Goal: Task Accomplishment & Management: Manage account settings

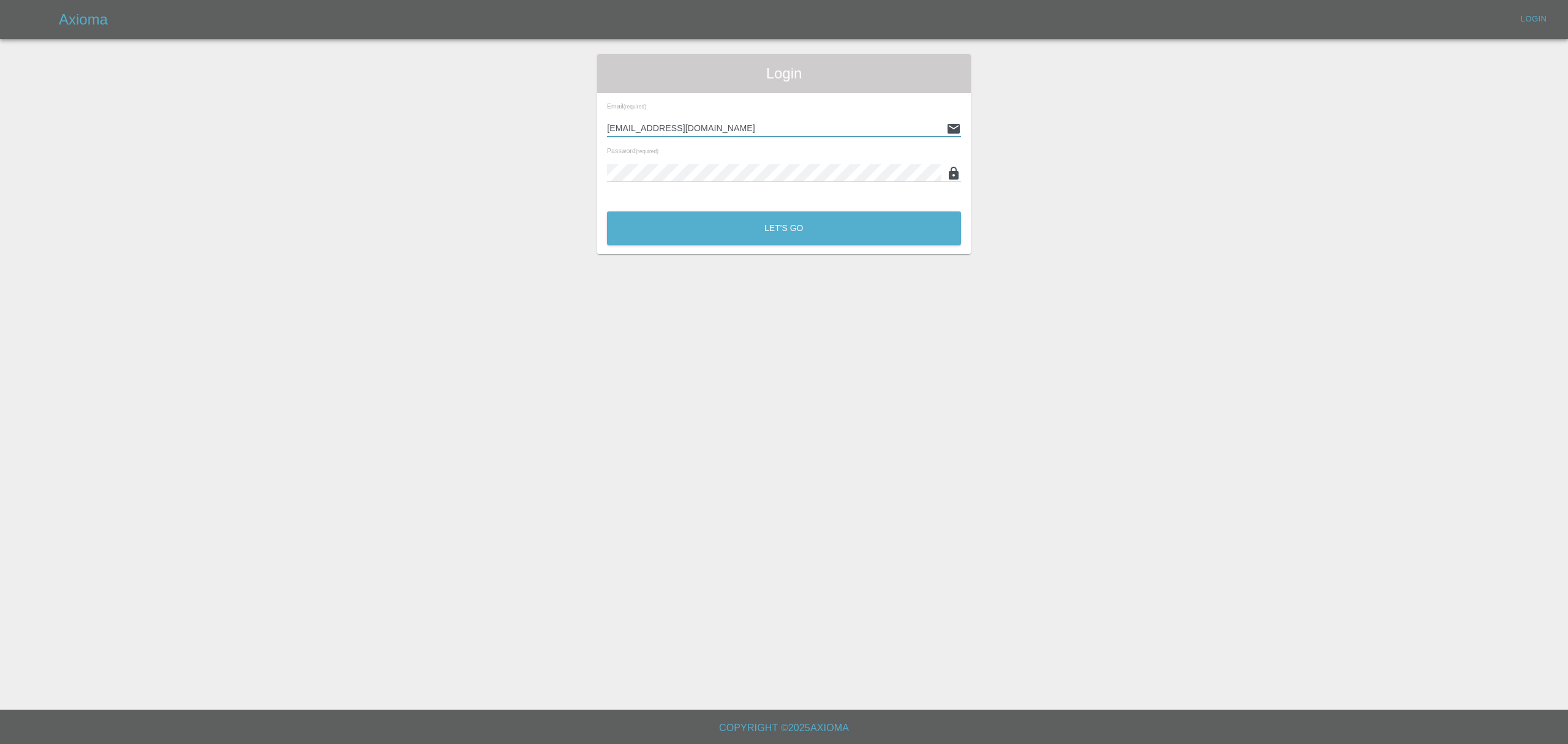
click at [764, 129] on input "[EMAIL_ADDRESS][DOMAIN_NAME]" at bounding box center [774, 128] width 334 height 18
type input "[PERSON_NAME][EMAIL_ADDRESS][DOMAIN_NAME]"
click at [770, 239] on button "Let's Go" at bounding box center [784, 228] width 354 height 33
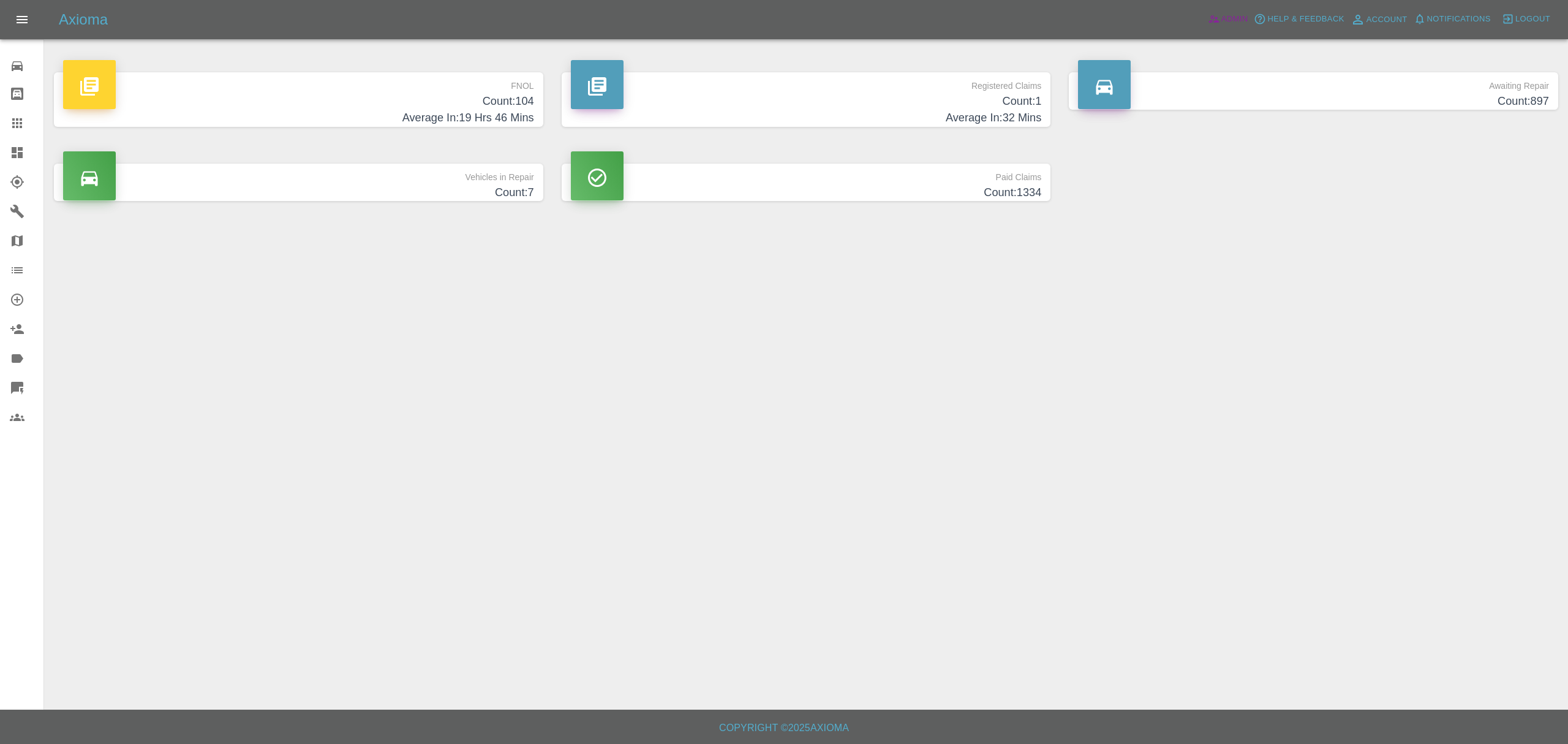
drag, startPoint x: 1224, startPoint y: 25, endPoint x: 1218, endPoint y: 27, distance: 6.3
click at [1224, 25] on span "Admin" at bounding box center [1235, 19] width 27 height 14
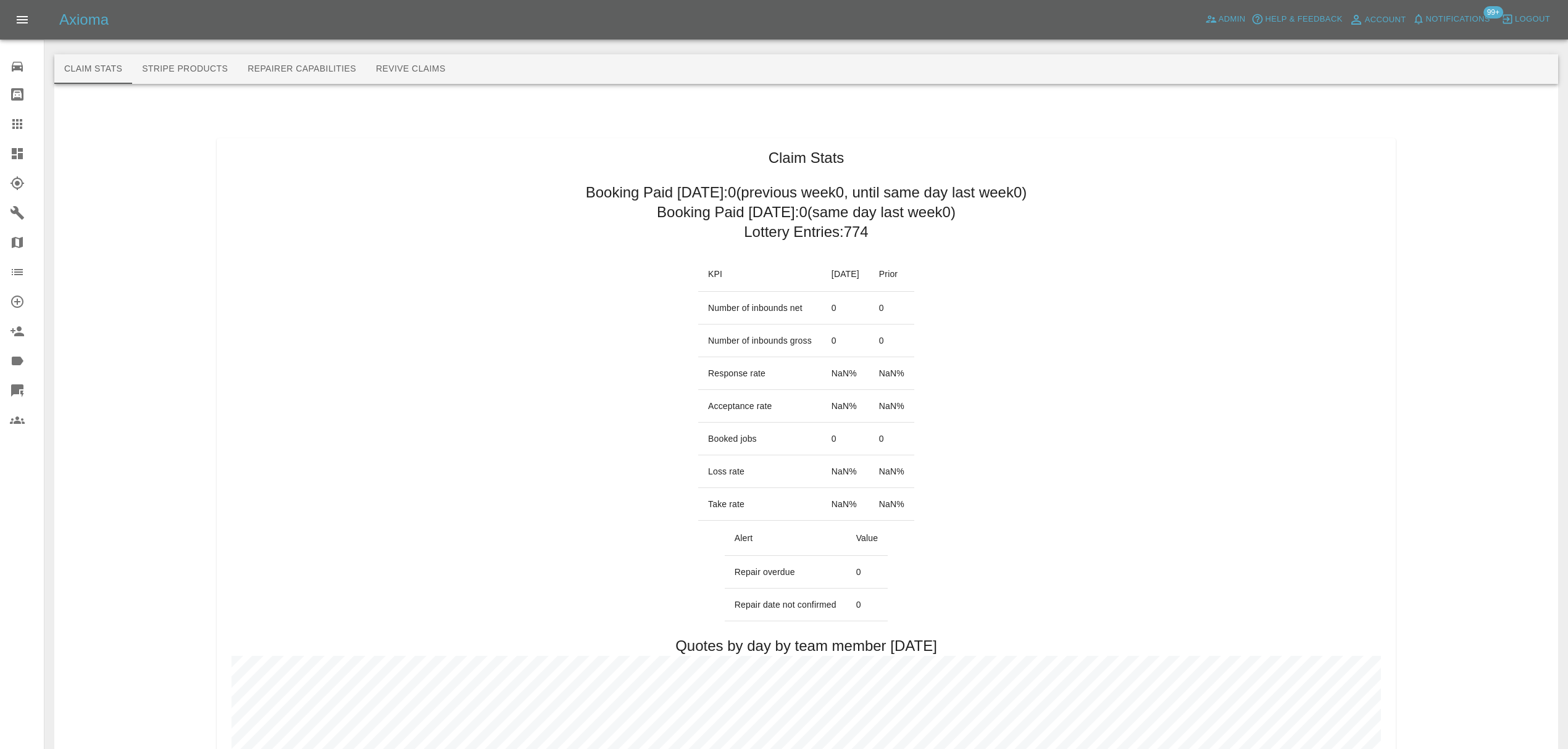
click at [215, 73] on button "Stripe Products" at bounding box center [184, 69] width 106 height 30
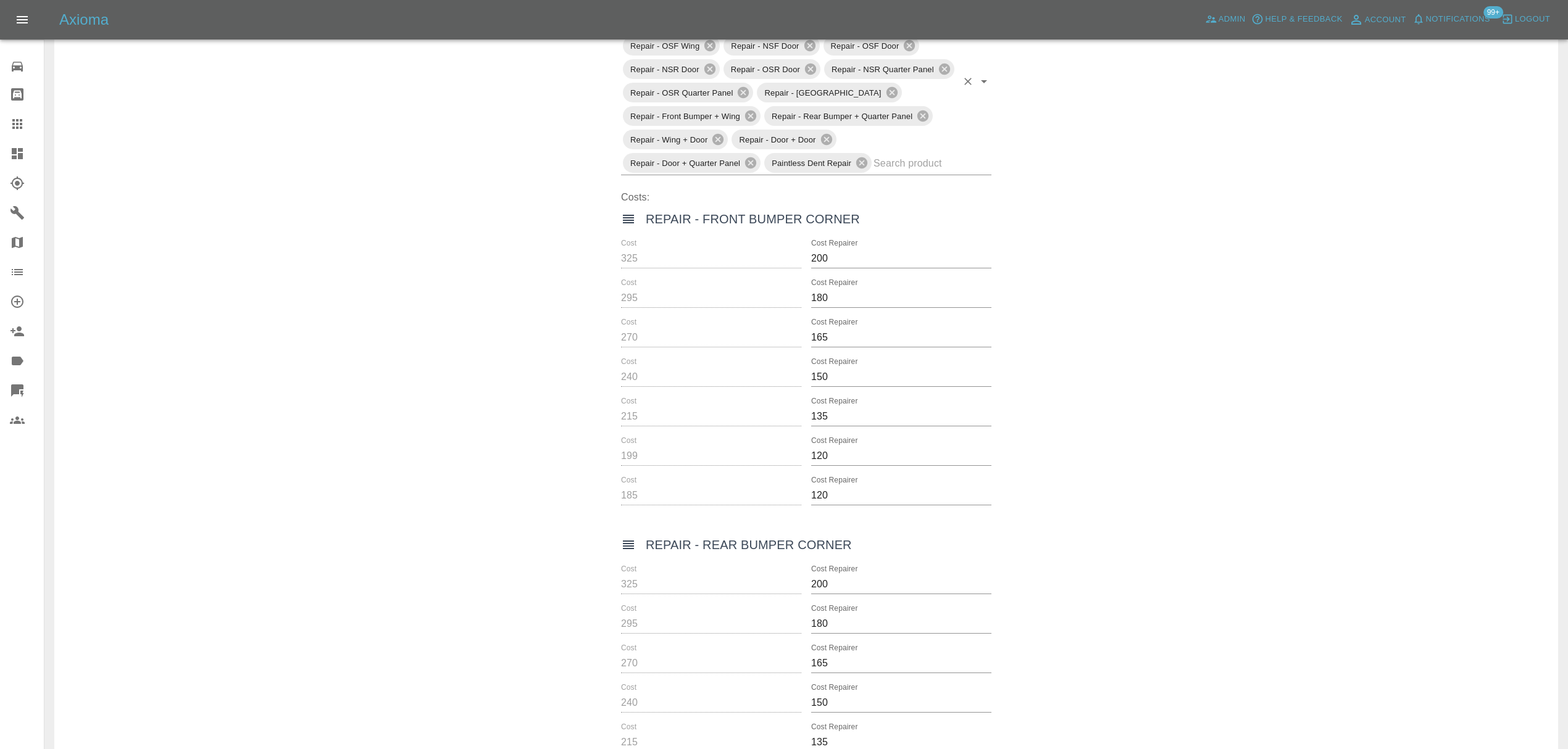
scroll to position [282, 0]
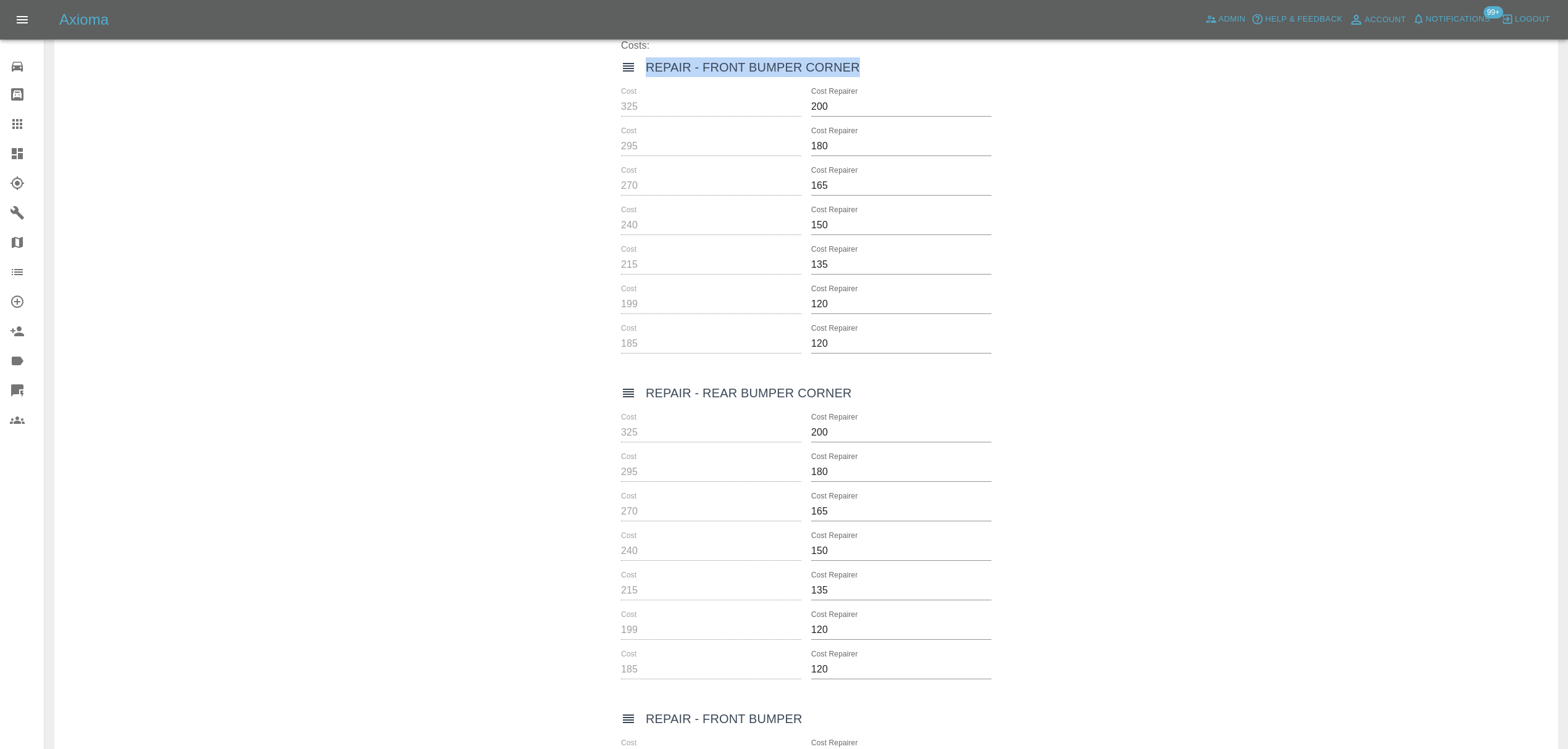
drag, startPoint x: 648, startPoint y: 67, endPoint x: 868, endPoint y: 63, distance: 220.0
click at [868, 63] on div "Repair - Front Bumper Corner" at bounding box center [806, 67] width 371 height 19
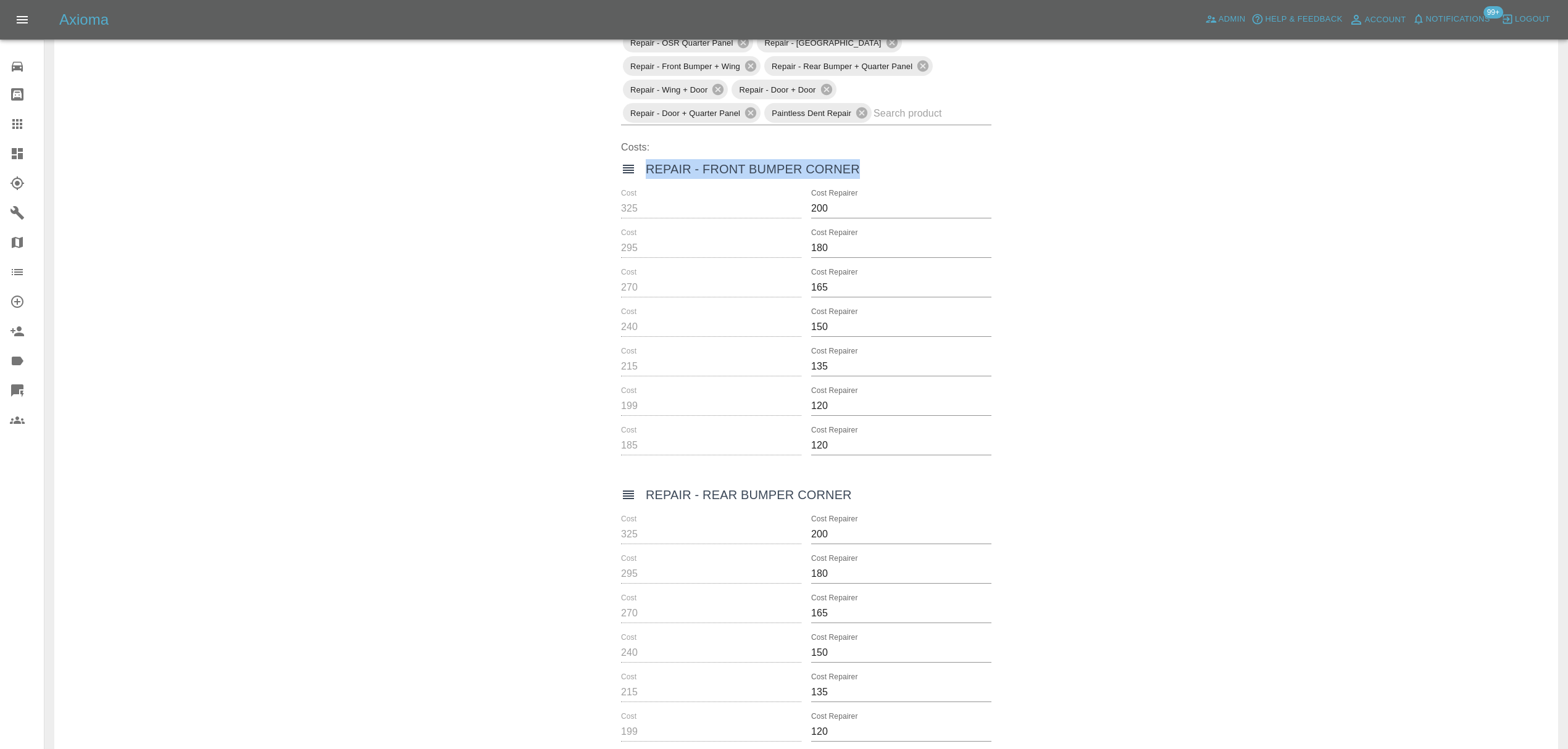
scroll to position [204, 0]
